Goal: Information Seeking & Learning: Learn about a topic

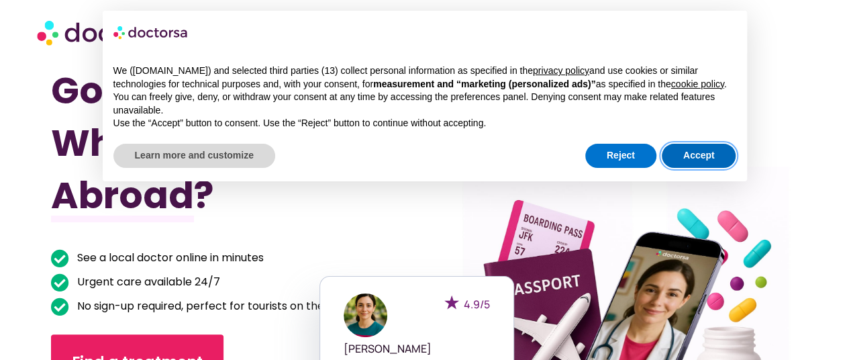
click at [705, 147] on button "Accept" at bounding box center [699, 156] width 74 height 24
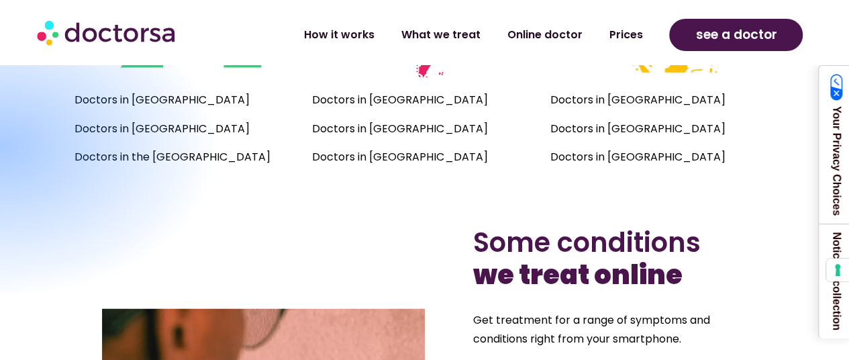
scroll to position [1119, 0]
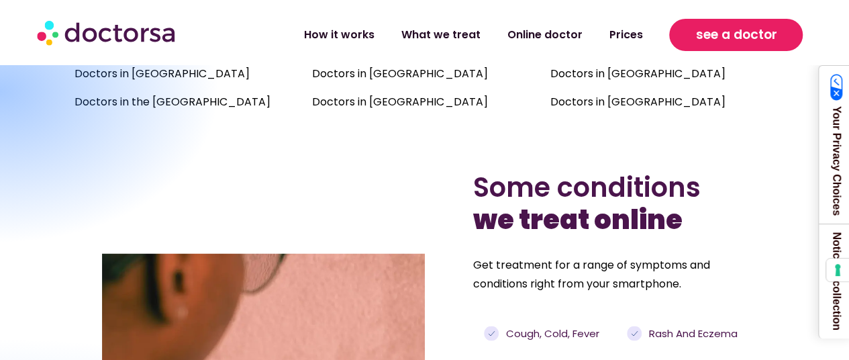
click at [750, 37] on span "see a doctor" at bounding box center [735, 34] width 81 height 21
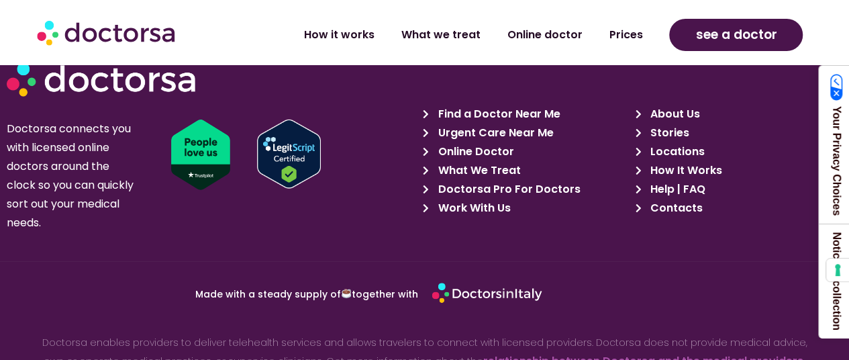
scroll to position [4697, 0]
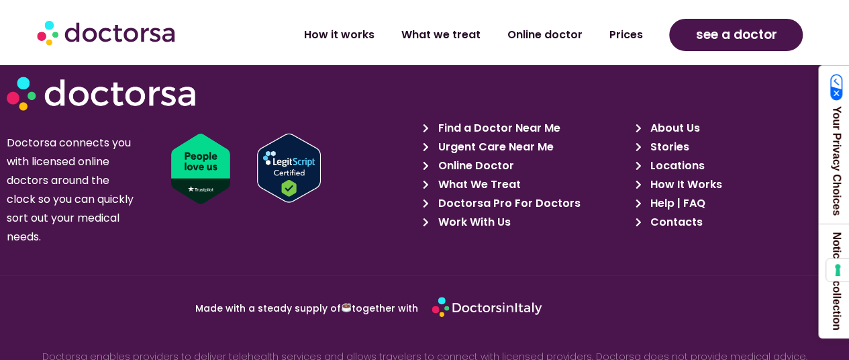
click at [664, 176] on span "How It Works" at bounding box center [684, 184] width 75 height 19
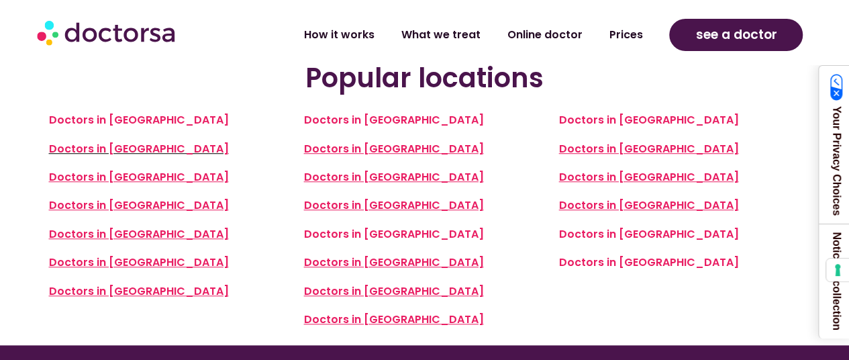
scroll to position [2925, 0]
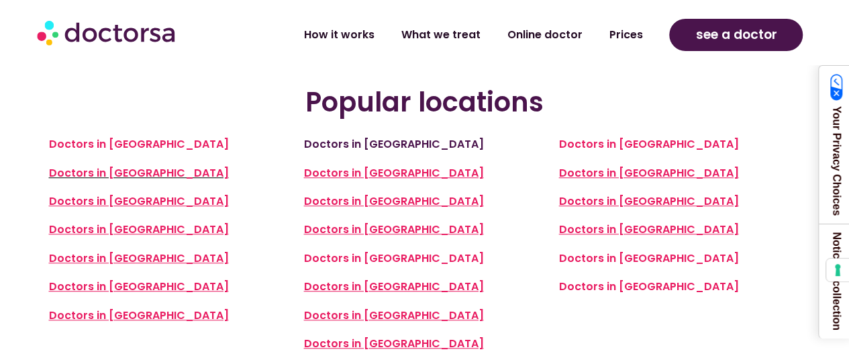
click at [328, 136] on link "Doctors in Germany" at bounding box center [393, 143] width 180 height 15
